Goal: Check status: Check status

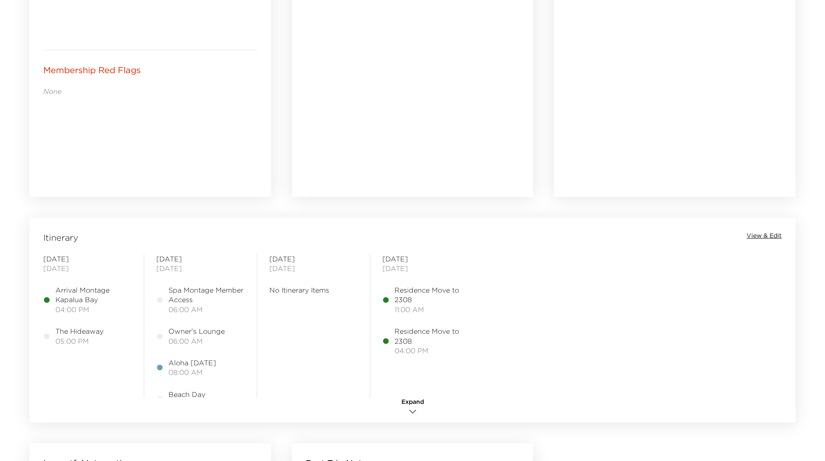
scroll to position [520, 0]
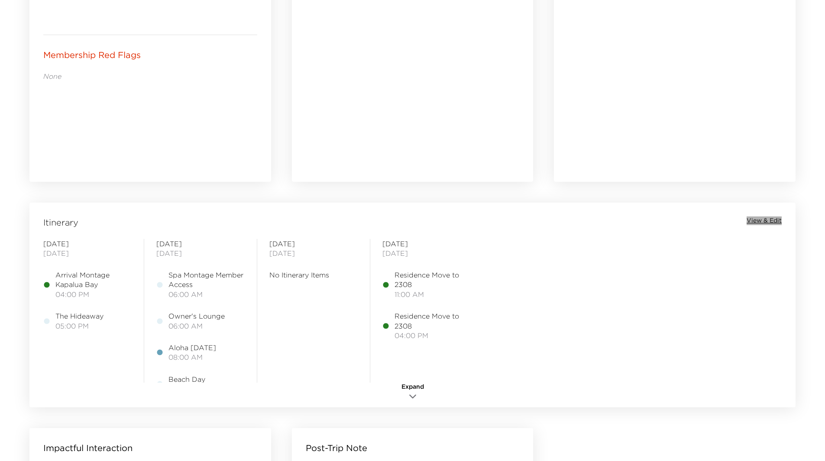
click at [749, 217] on span "View & Edit" at bounding box center [764, 221] width 35 height 9
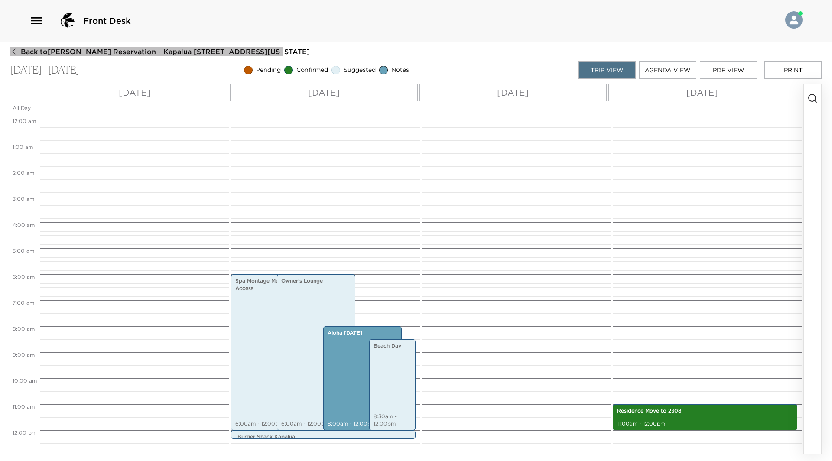
click at [14, 50] on icon "button" at bounding box center [13, 51] width 7 height 7
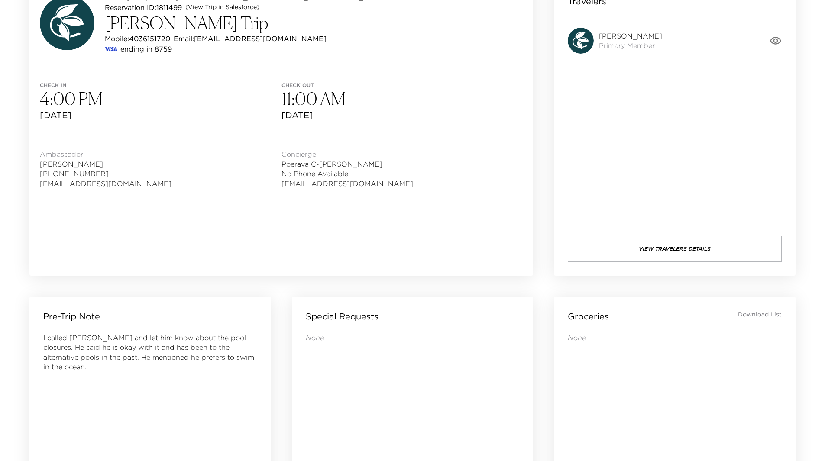
scroll to position [43, 0]
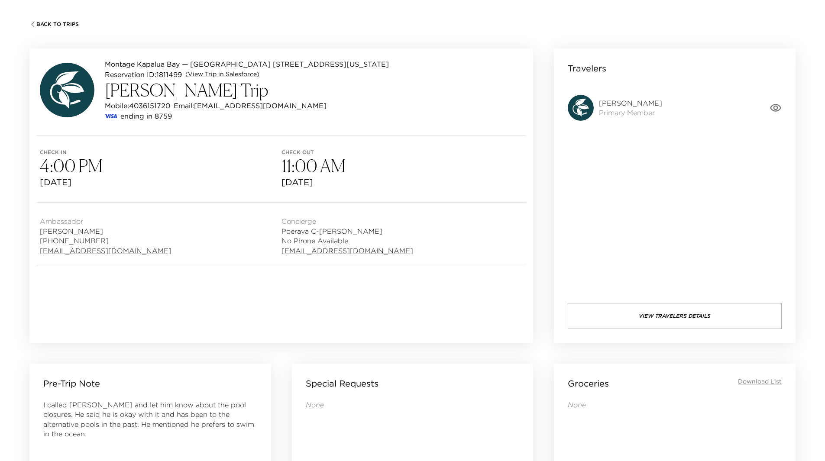
click at [51, 21] on span "Back To Trips" at bounding box center [57, 24] width 42 height 6
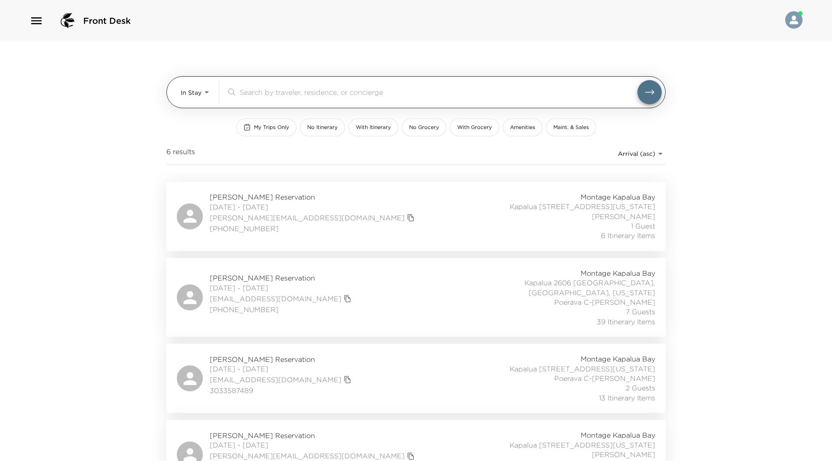
click at [201, 93] on body "Front Desk In Stay In-Stay ​ My Trips Only No Itinerary With Itinerary No Groce…" at bounding box center [416, 230] width 832 height 461
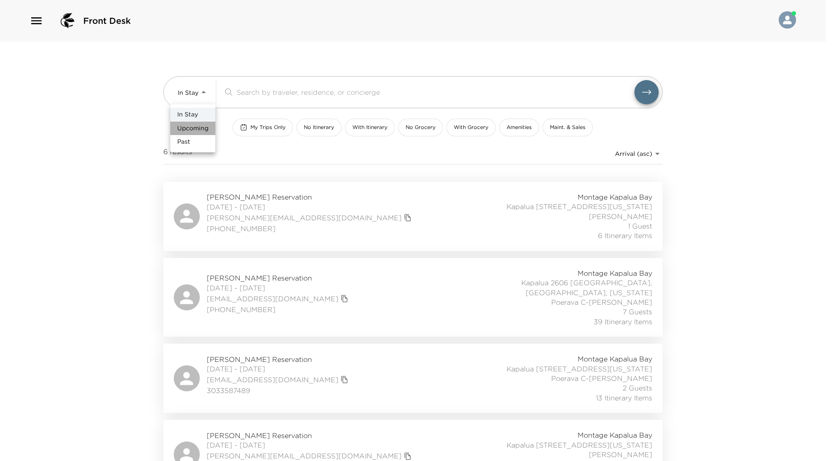
click at [194, 129] on span "Upcoming" at bounding box center [192, 128] width 31 height 9
type input "Upcoming"
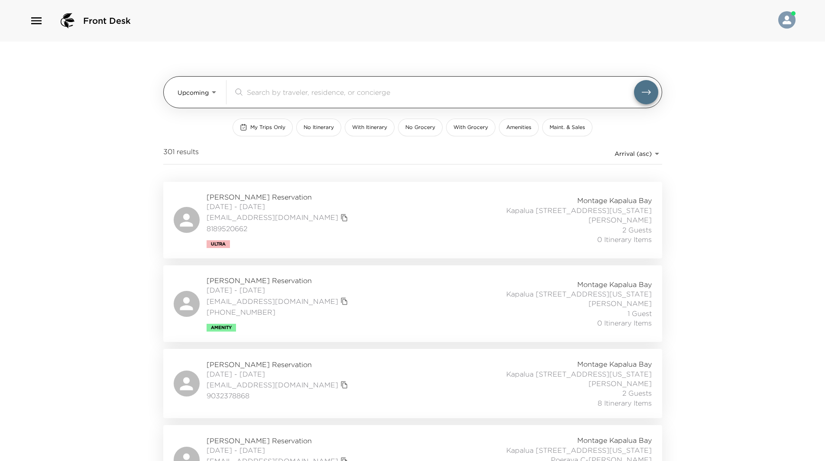
click at [272, 87] on div "​" at bounding box center [445, 92] width 425 height 24
click at [269, 90] on input "search" at bounding box center [440, 92] width 387 height 10
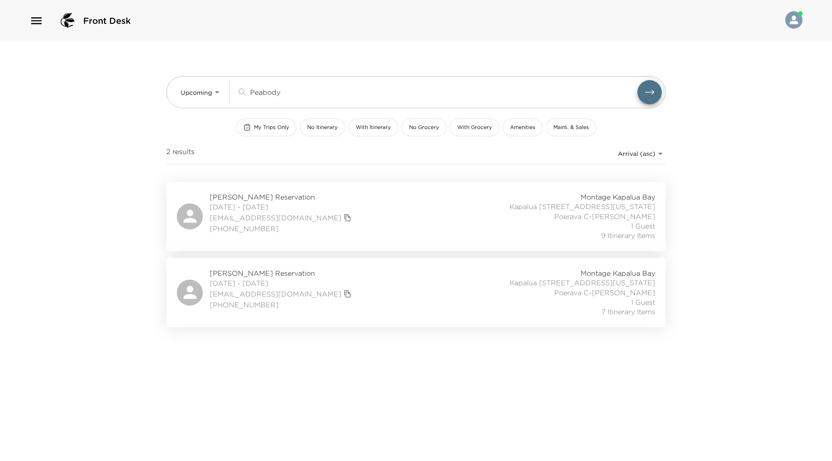
type input "Peabody"
click at [386, 297] on div "Robert Peabody Reservation 10/12/2025 - 10/20/2025 robjcal@gmail.com (403) 615-…" at bounding box center [416, 293] width 478 height 49
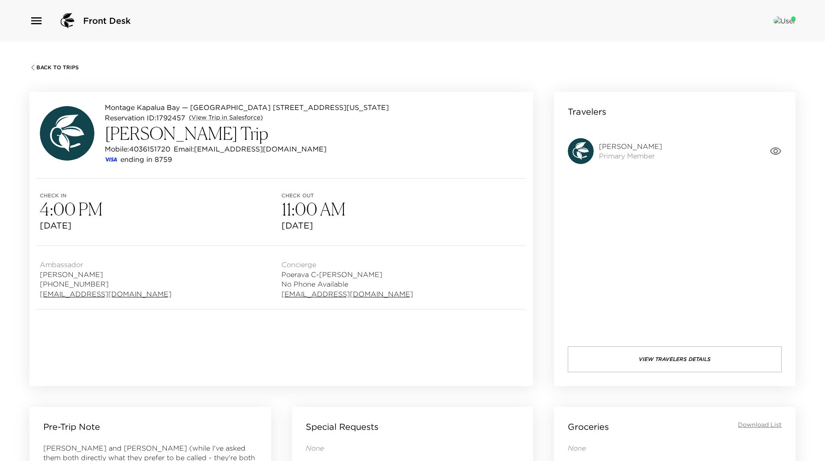
click at [34, 67] on icon "button" at bounding box center [32, 67] width 7 height 7
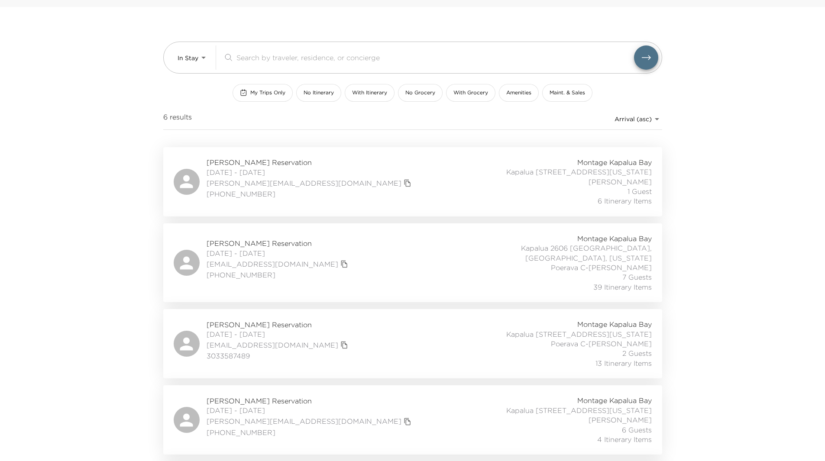
scroll to position [173, 0]
